Goal: Task Accomplishment & Management: Manage account settings

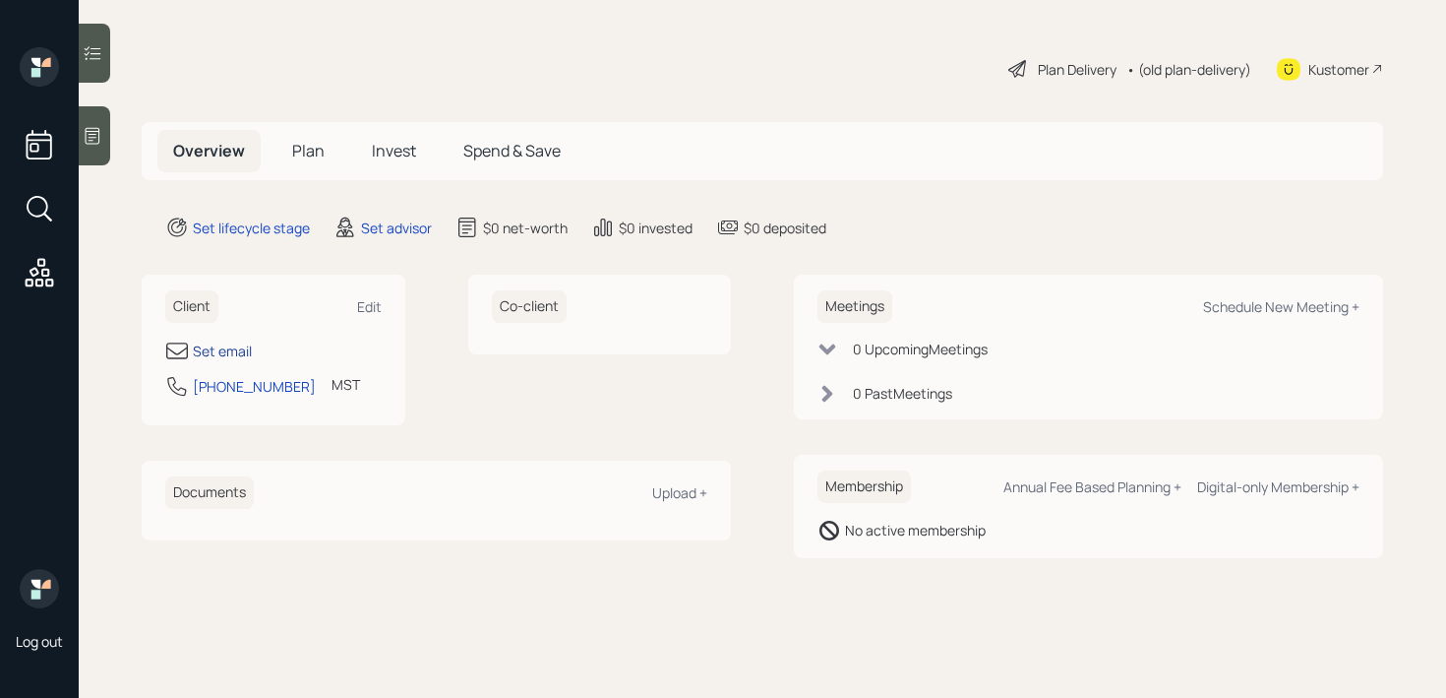
click at [239, 357] on div "Set email" at bounding box center [222, 350] width 59 height 21
select select "America/[GEOGRAPHIC_DATA]"
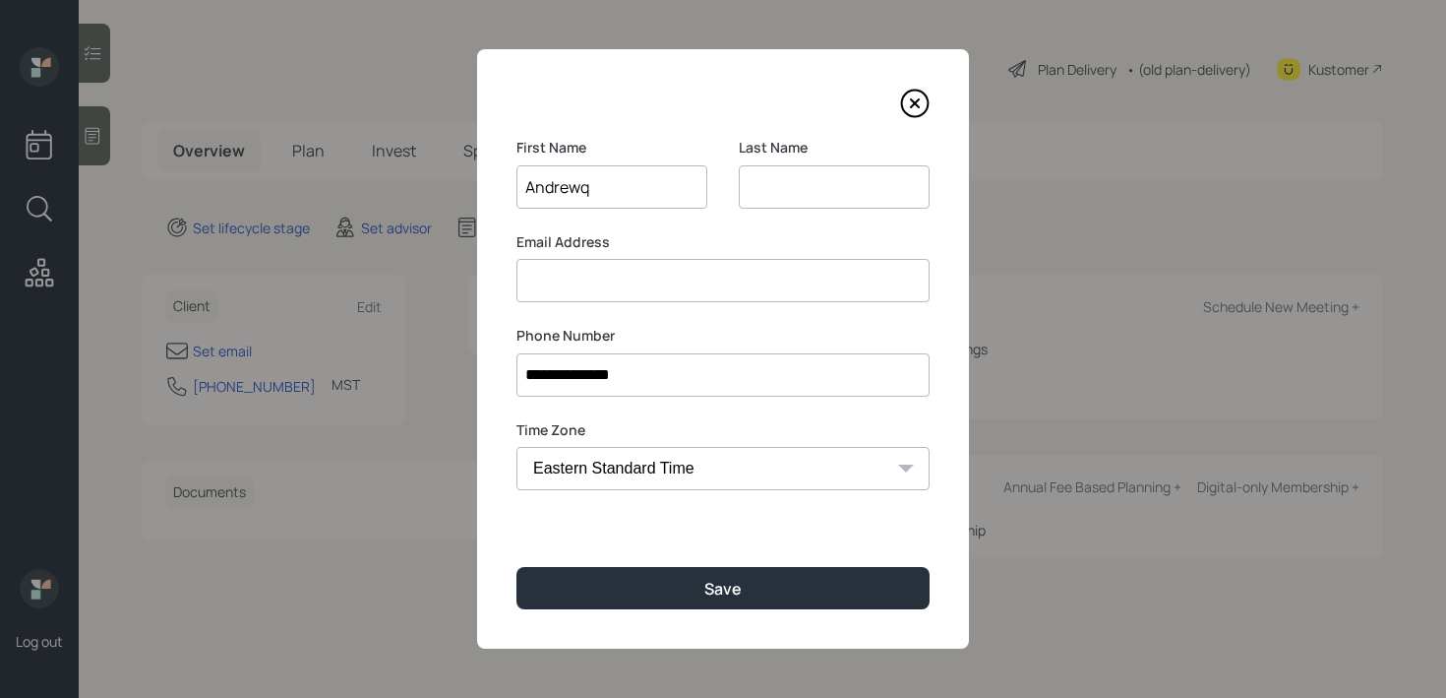
type input "Andrewq"
type input "Lane"
click at [646, 197] on input "Andrewq" at bounding box center [612, 186] width 191 height 43
type input "[PERSON_NAME]"
click at [714, 558] on div "**********" at bounding box center [723, 348] width 492 height 599
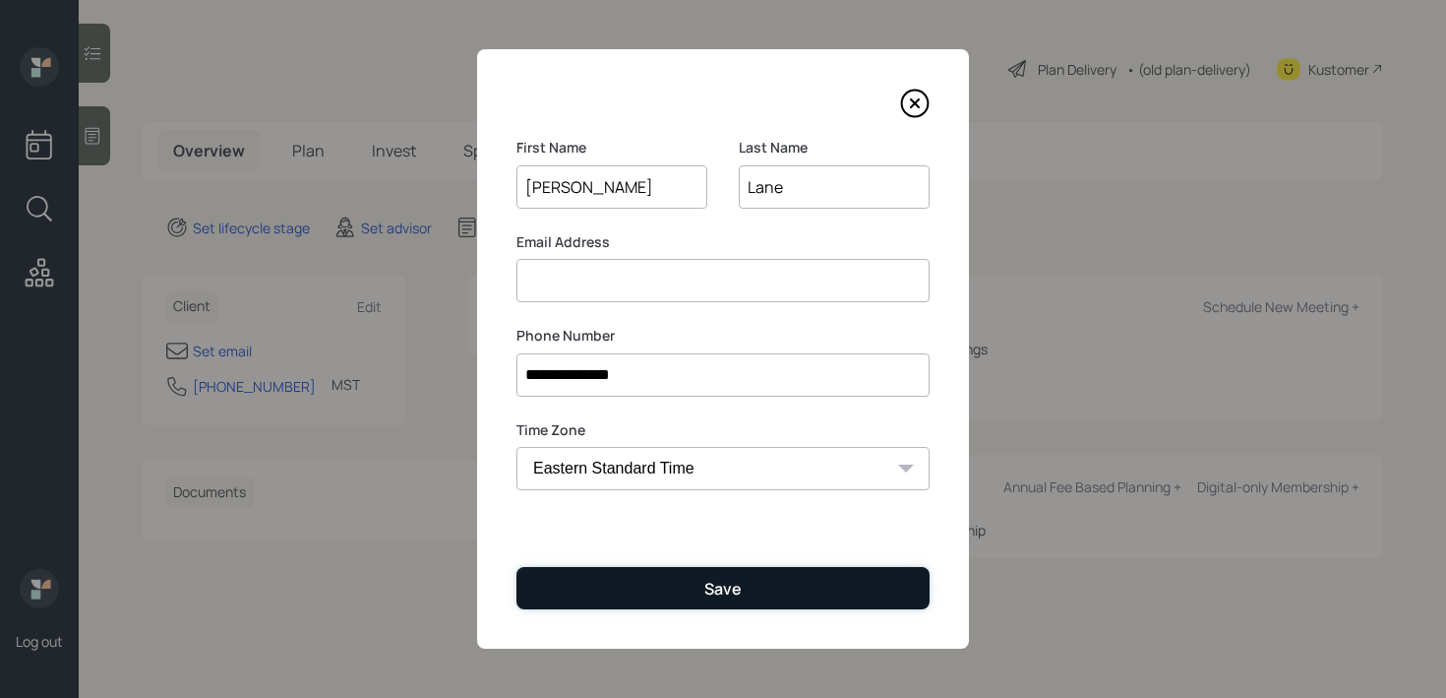
click at [714, 578] on div "Save" at bounding box center [722, 589] width 37 height 22
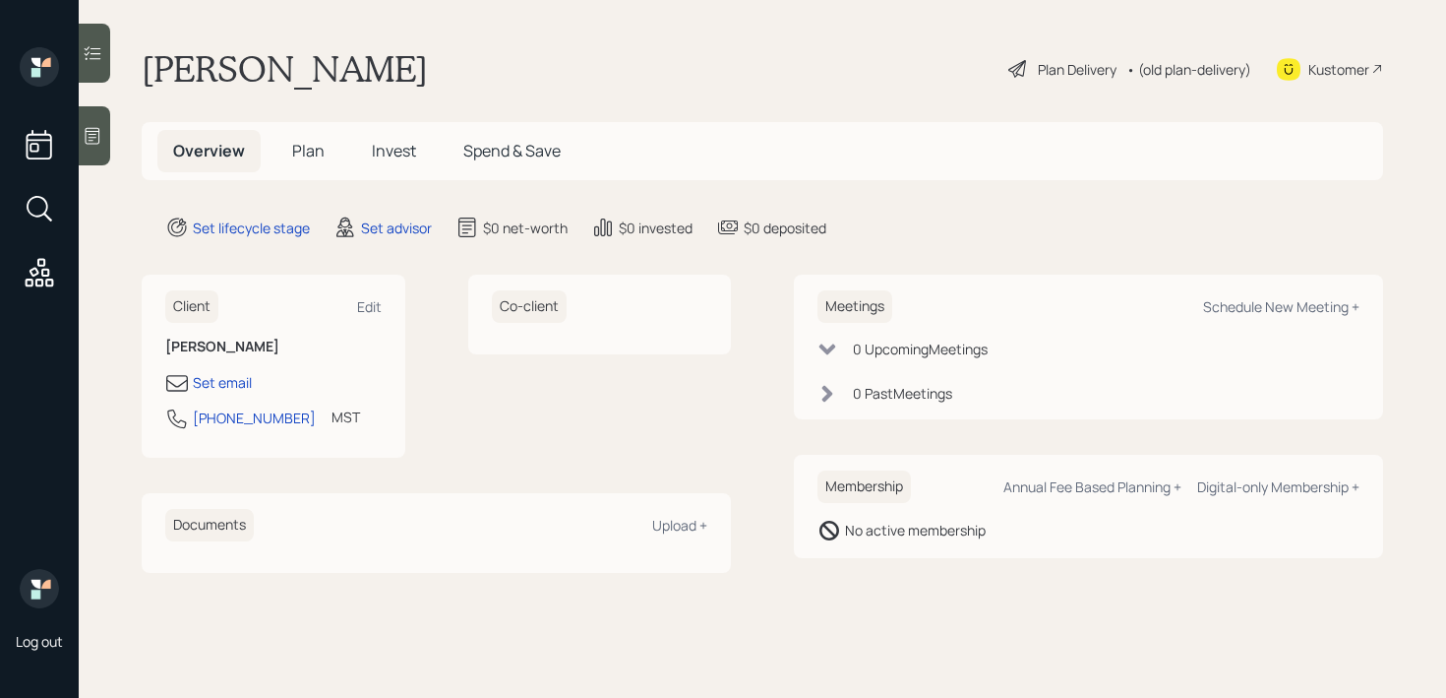
click at [109, 164] on main "[PERSON_NAME] Plan Delivery • (old plan-delivery) Kustomer Overview Plan Invest…" at bounding box center [763, 349] width 1368 height 698
click at [92, 144] on icon at bounding box center [93, 136] width 20 height 20
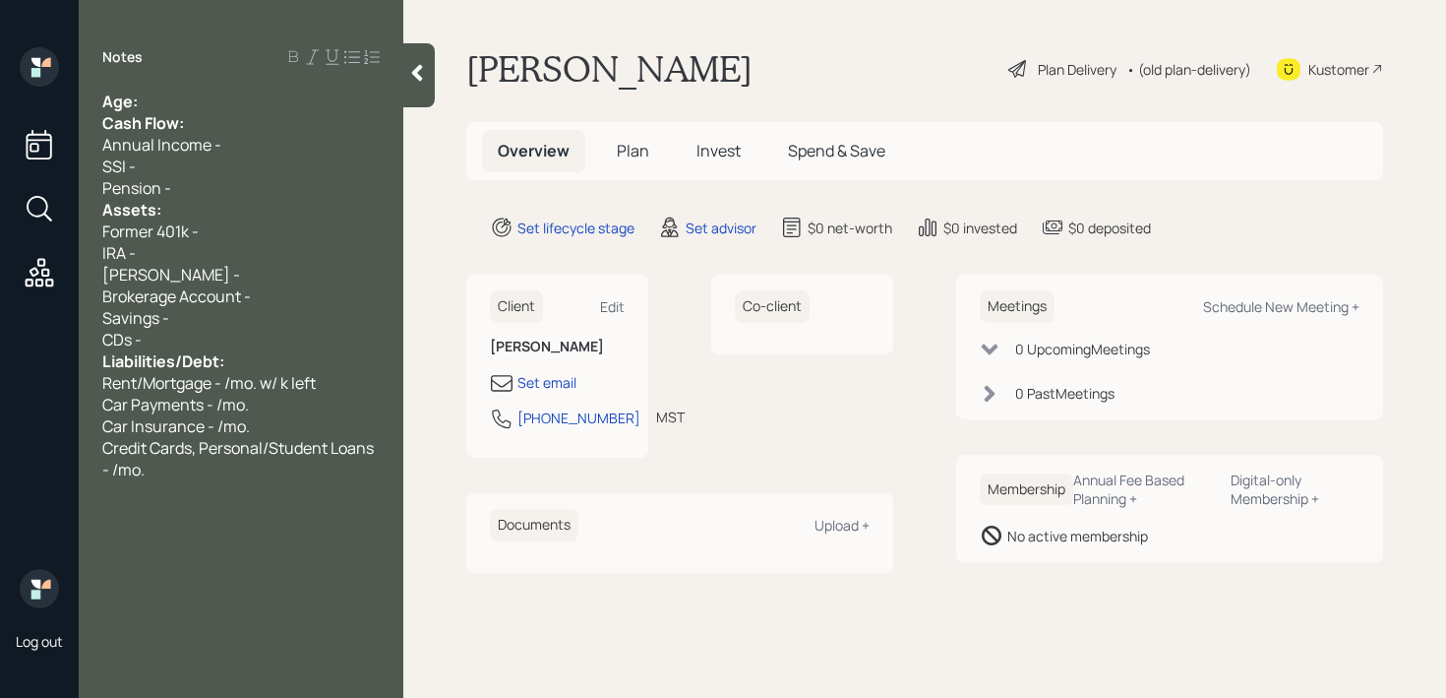
click at [201, 100] on div "Age:" at bounding box center [240, 102] width 277 height 22
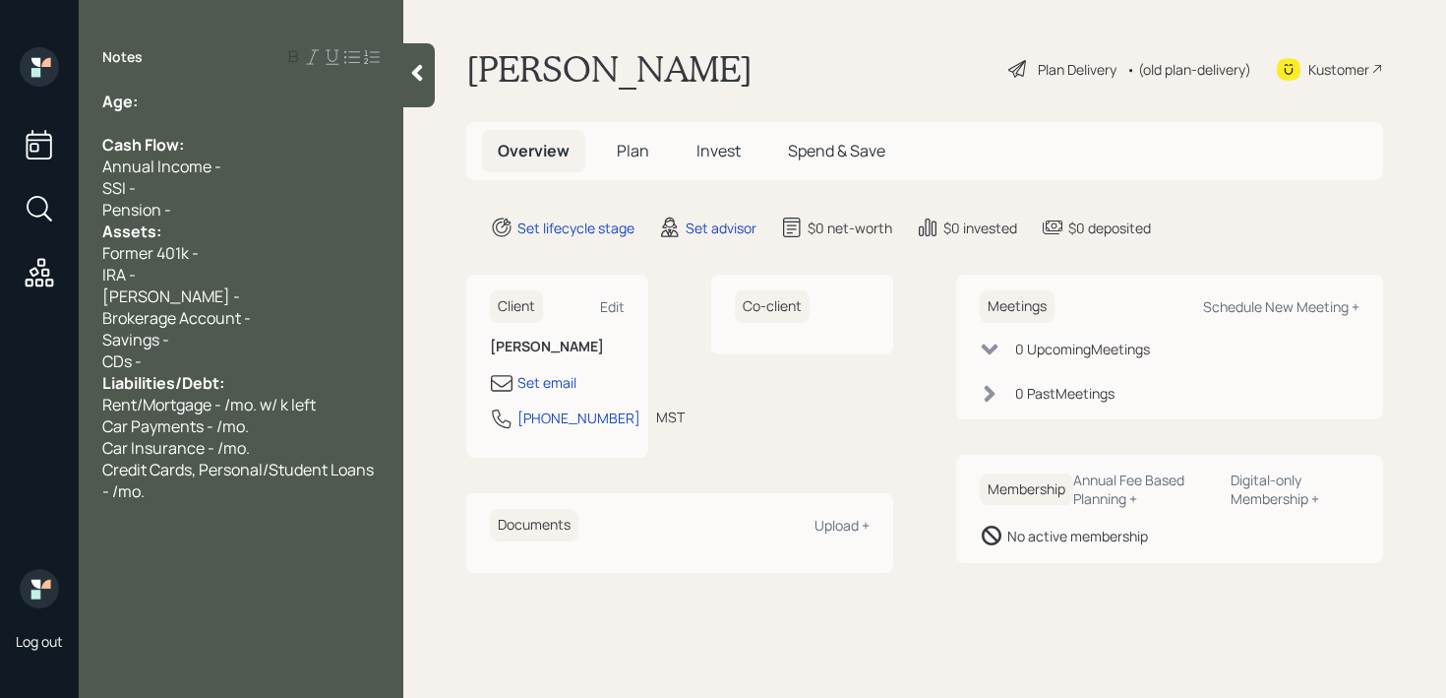
click at [237, 194] on div "SSI -" at bounding box center [240, 188] width 277 height 22
click at [237, 208] on div "Pension -" at bounding box center [240, 210] width 277 height 22
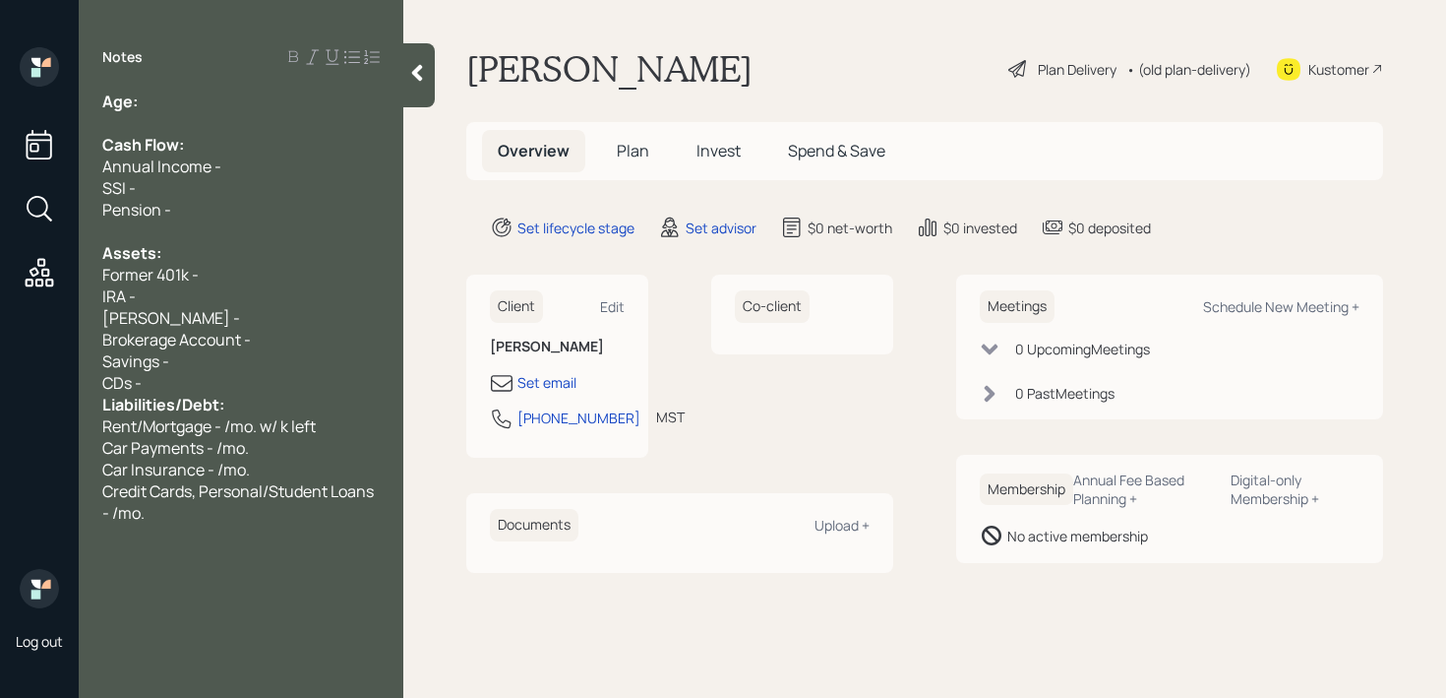
click at [323, 382] on div "CDs -" at bounding box center [240, 383] width 277 height 22
